Goal: Information Seeking & Learning: Learn about a topic

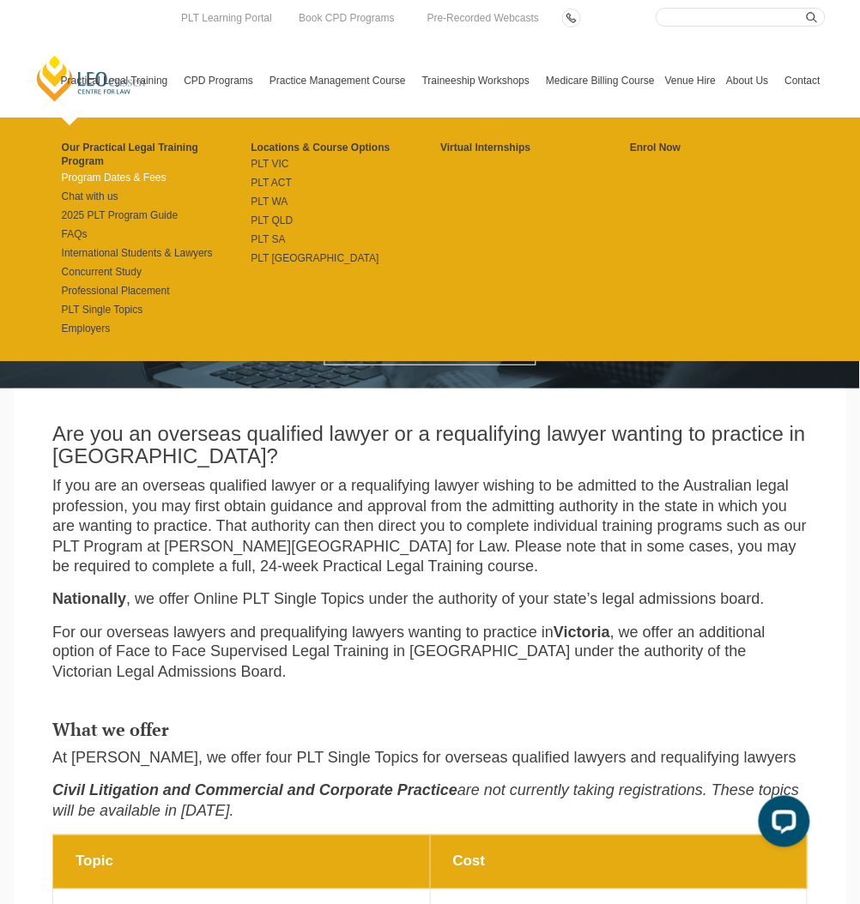
click at [146, 178] on link "Program Dates & Fees" at bounding box center [157, 178] width 190 height 14
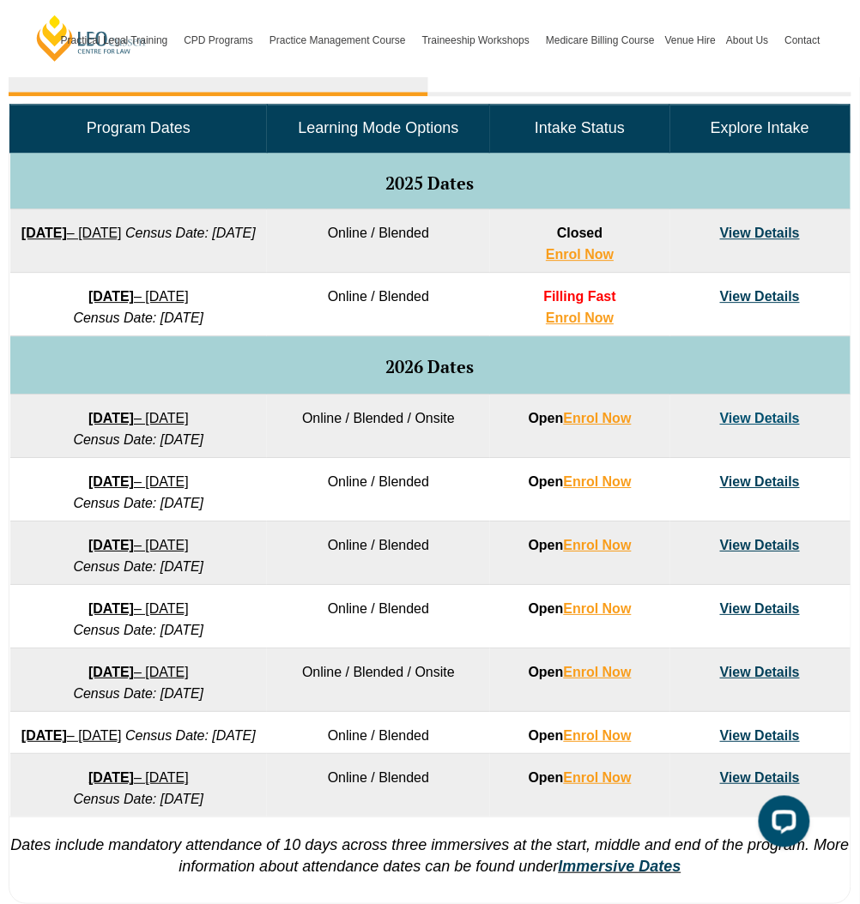
scroll to position [828, 0]
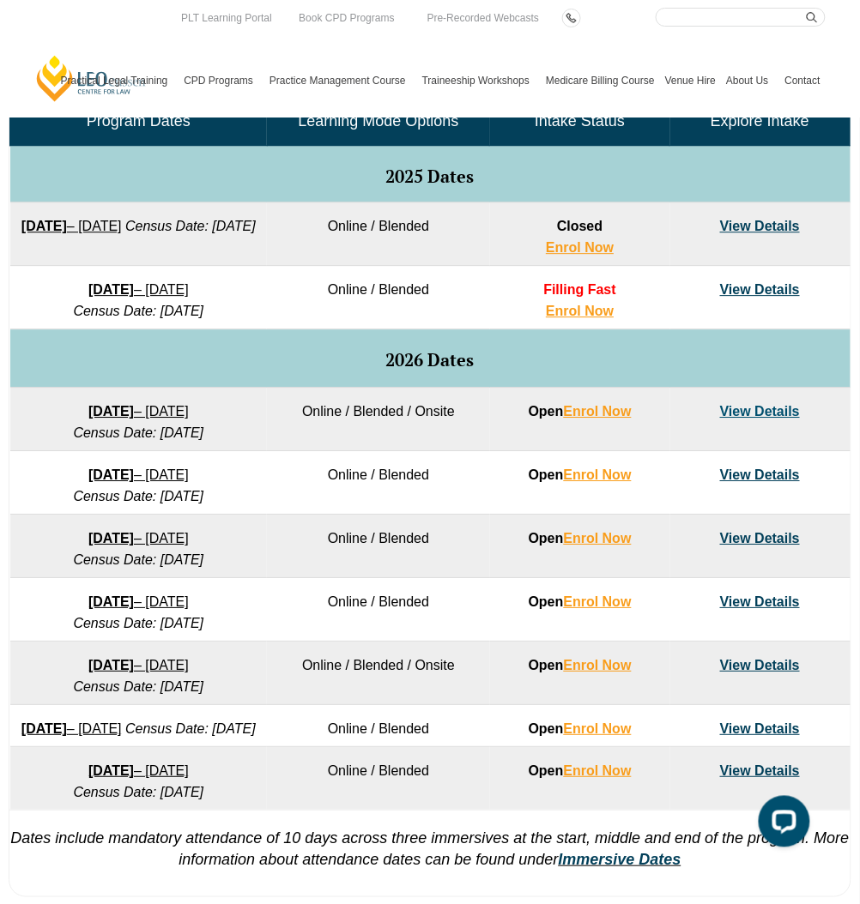
drag, startPoint x: 262, startPoint y: 657, endPoint x: 6, endPoint y: 657, distance: 256.5
click at [6, 657] on div "Full Time Part Time Program Dates Learning Mode Options Intake Status Explore I…" at bounding box center [430, 466] width 860 height 880
click at [16, 701] on td "[DATE] – [DATE] Census Date: [DATE]" at bounding box center [138, 673] width 257 height 63
drag, startPoint x: 36, startPoint y: 667, endPoint x: 264, endPoint y: 654, distance: 228.5
click at [264, 654] on td "[DATE] – [DATE] Census Date: [DATE]" at bounding box center [138, 673] width 257 height 63
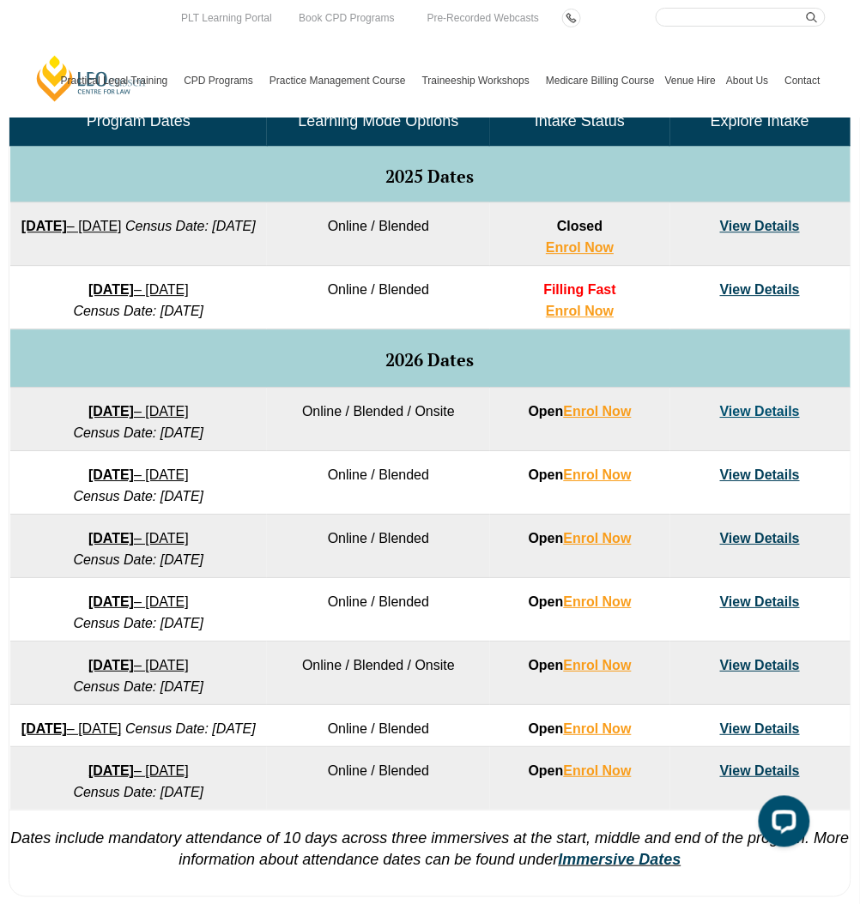
copy link "[DATE] – [DATE]"
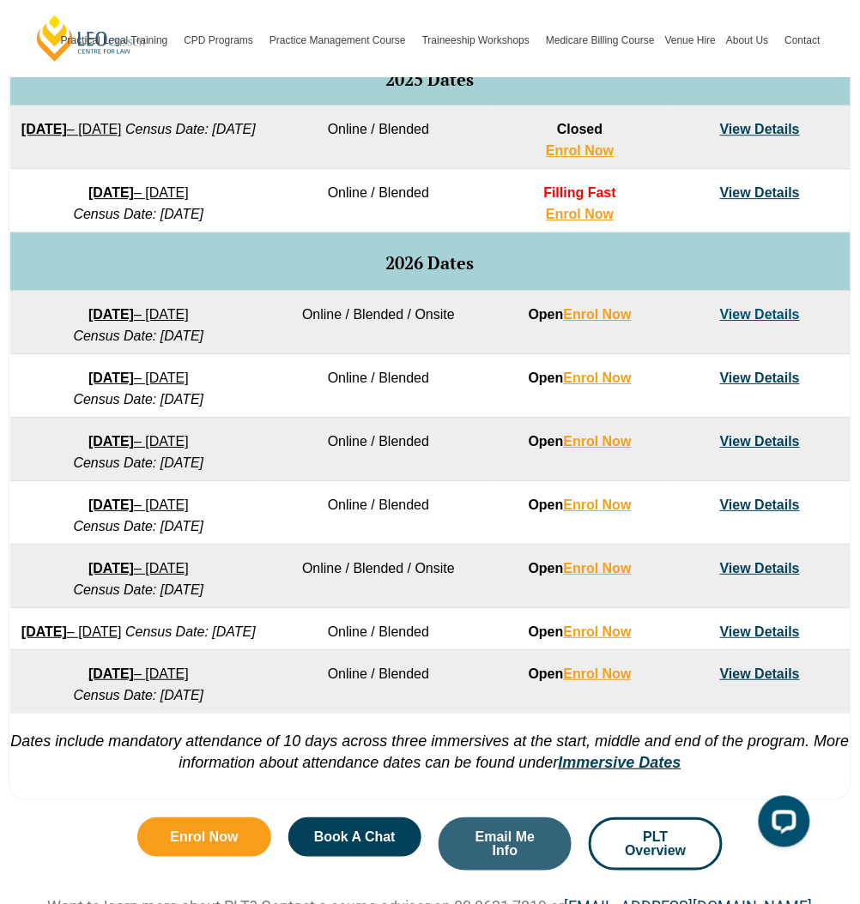
scroll to position [917, 0]
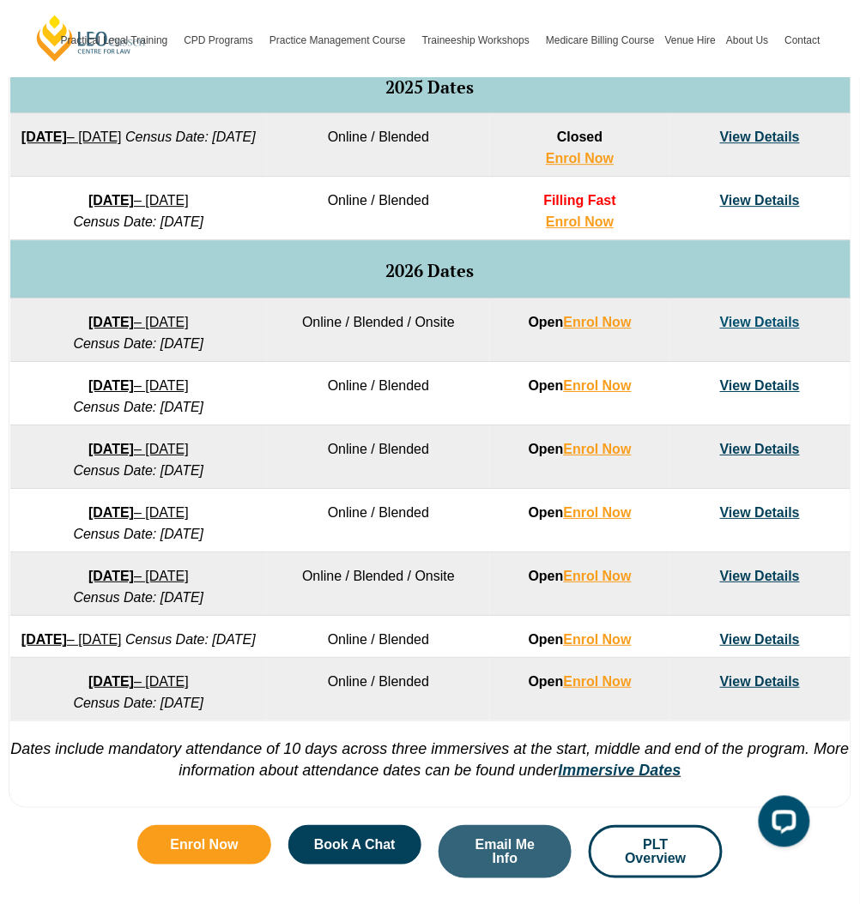
click at [172, 573] on link "[DATE] – [DATE]" at bounding box center [138, 576] width 100 height 15
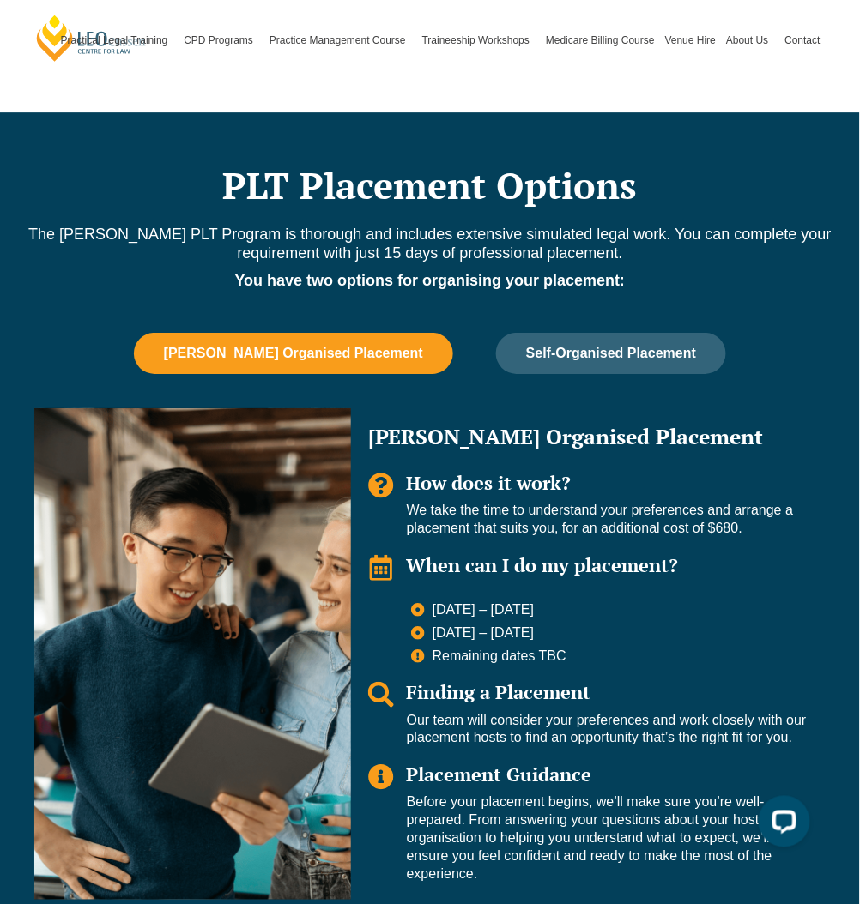
scroll to position [1020, 0]
